Goal: Information Seeking & Learning: Learn about a topic

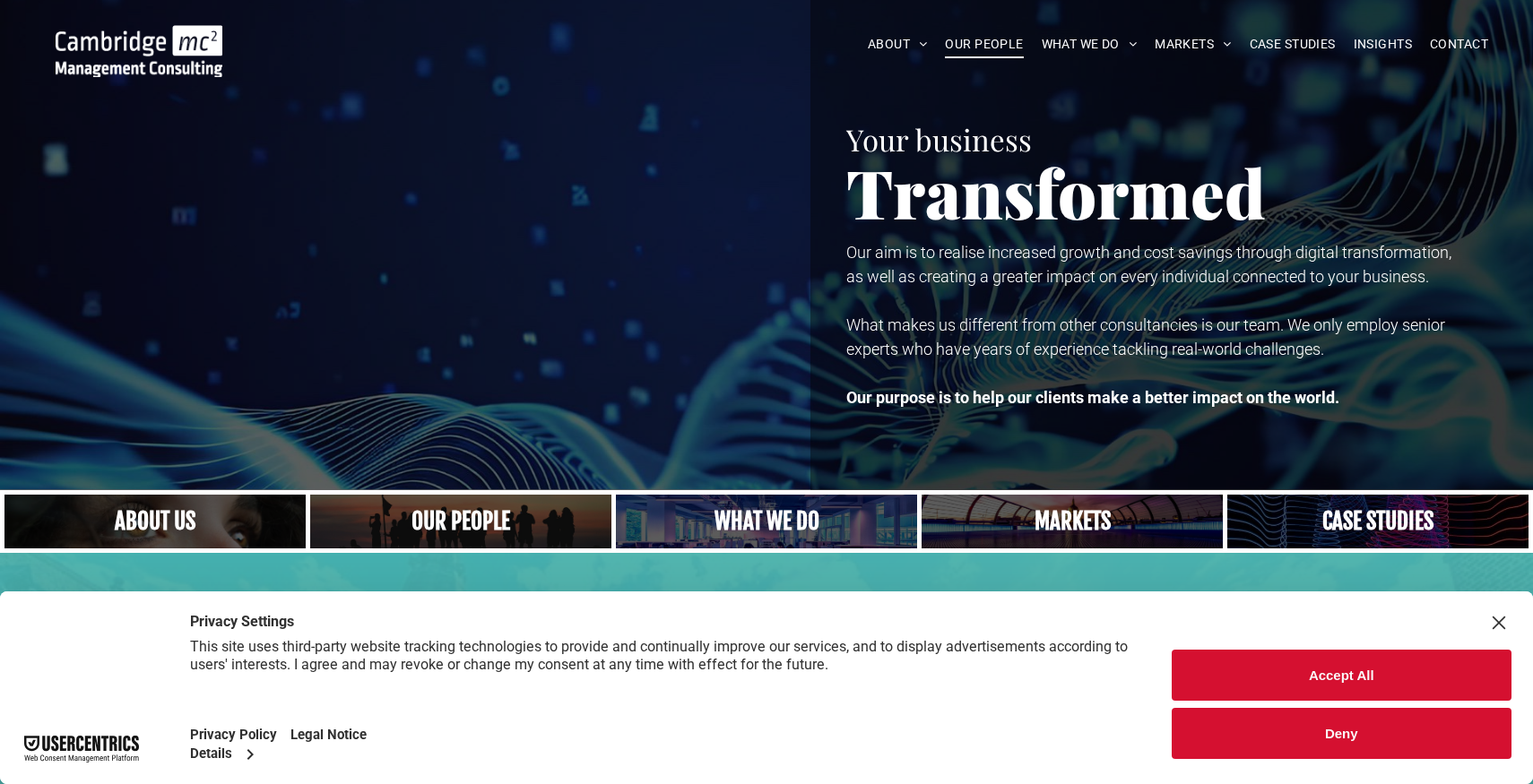
click at [964, 39] on span "OUR PEOPLE" at bounding box center [983, 44] width 78 height 28
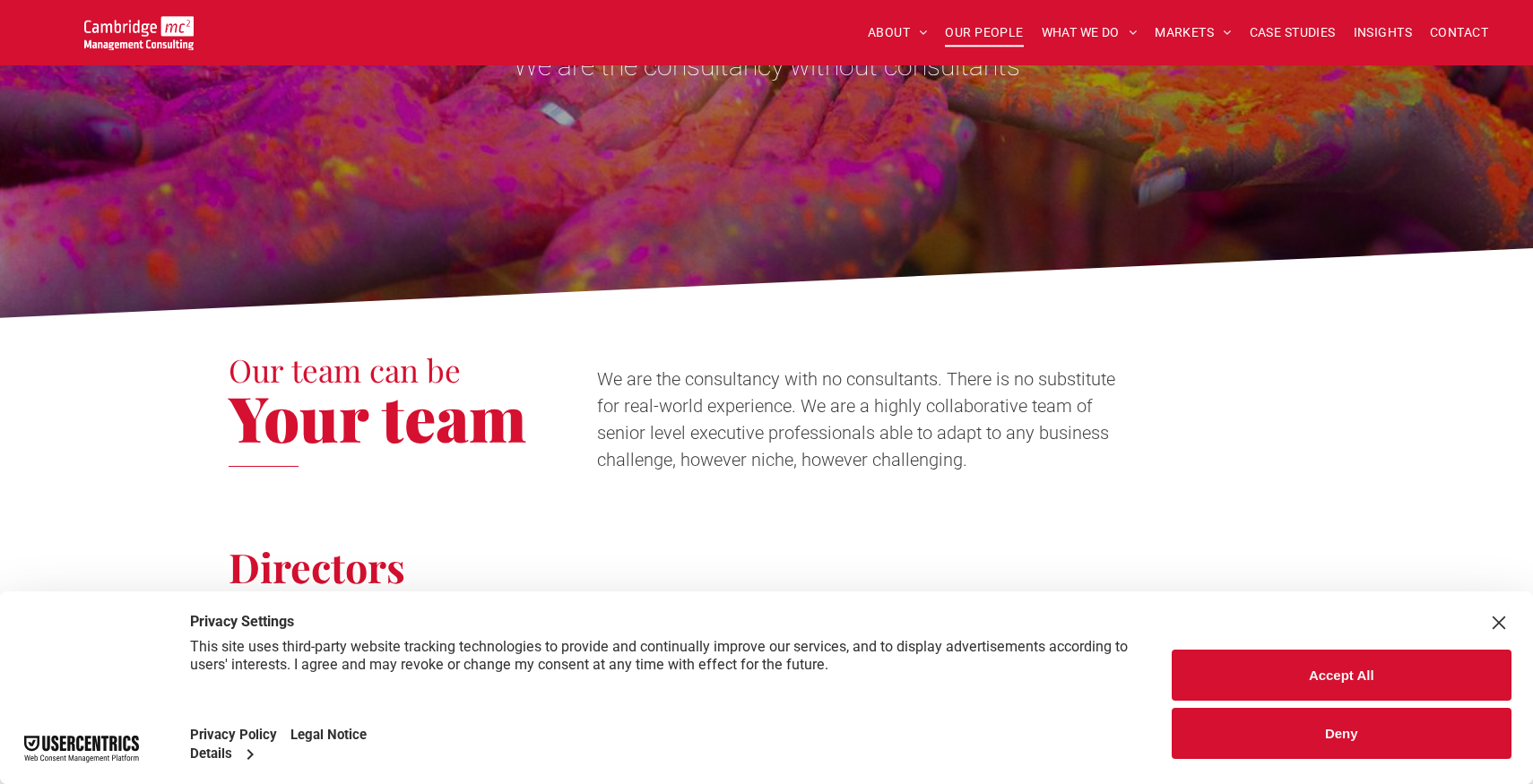
scroll to position [148, 0]
